Goal: Find specific page/section

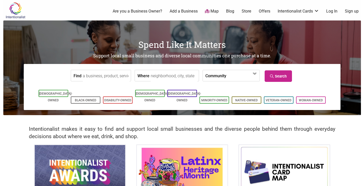
click at [106, 74] on input "Find" at bounding box center [106, 76] width 47 height 12
click at [117, 74] on input "Birrieria El Huarache Loco" at bounding box center [106, 76] width 47 height 12
paste input "Grumpy's"
drag, startPoint x: 120, startPoint y: 75, endPoint x: 102, endPoint y: 75, distance: 17.4
click at [102, 75] on input "Birrieria Grumpy's" at bounding box center [106, 76] width 47 height 12
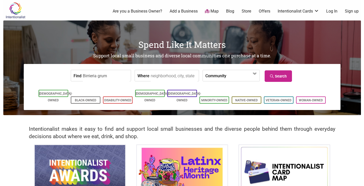
type input "Birrieria grump"
